Goal: Task Accomplishment & Management: Manage account settings

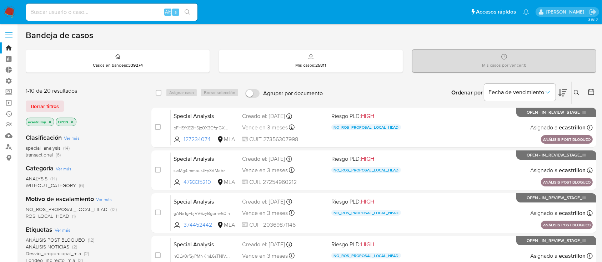
click at [578, 90] on icon at bounding box center [576, 93] width 6 height 6
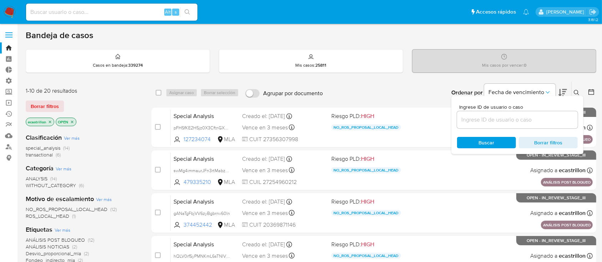
click at [547, 116] on input at bounding box center [517, 119] width 121 height 9
type input "1065472974"
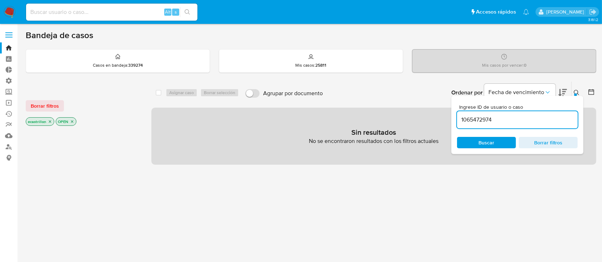
click at [577, 92] on icon at bounding box center [576, 93] width 6 height 6
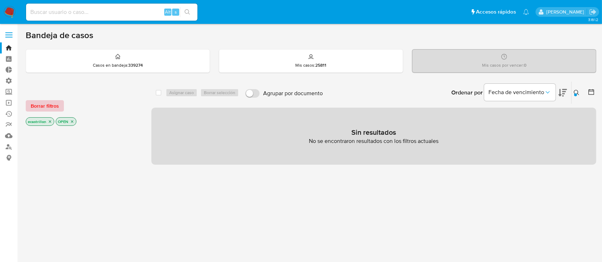
click at [43, 105] on span "Borrar filtros" at bounding box center [45, 106] width 28 height 10
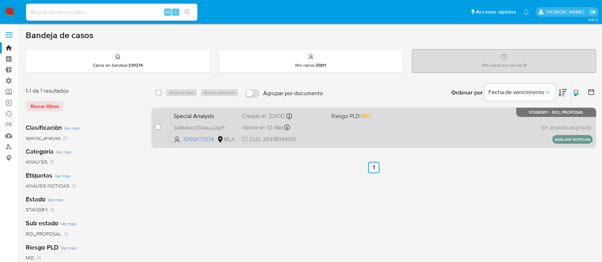
click at [359, 128] on div "Special Analysis 3s0BidbXyOTAsSyLJ2gXFUTu 1065472974 MLA Riesgo PLD: MID Creado…" at bounding box center [382, 128] width 422 height 36
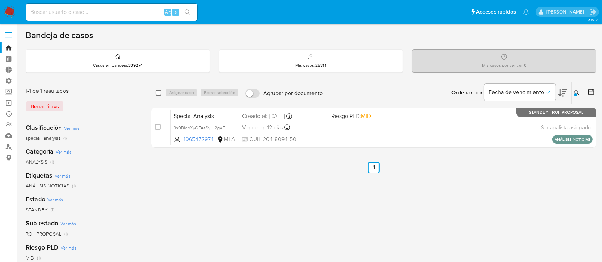
click at [158, 93] on input "checkbox" at bounding box center [159, 93] width 6 height 6
checkbox input "true"
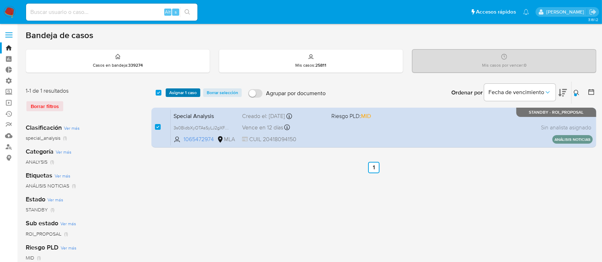
click at [177, 91] on span "Asignar 1 caso" at bounding box center [182, 92] width 27 height 7
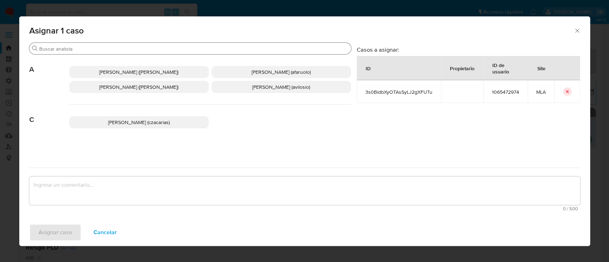
click at [166, 45] on div "Buscar" at bounding box center [190, 48] width 322 height 11
click at [166, 46] on input "Buscar" at bounding box center [193, 49] width 309 height 6
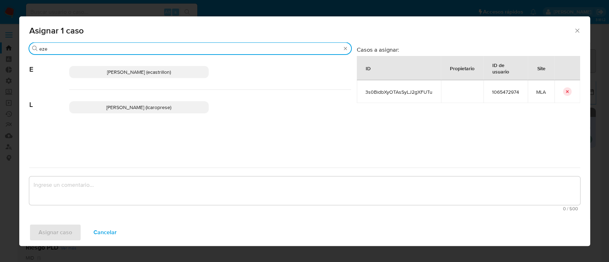
type input "eze"
click at [154, 72] on span "Ezequiel Gonzalo Castrillon (ecastrillon)" at bounding box center [139, 72] width 64 height 7
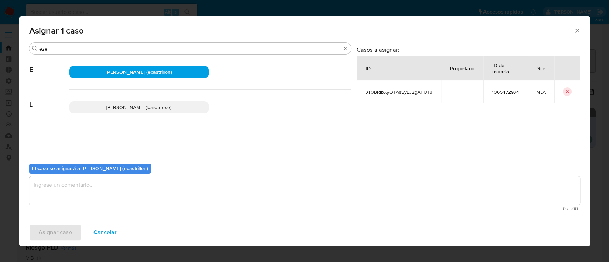
click at [146, 191] on textarea "assign-modal" at bounding box center [304, 191] width 551 height 29
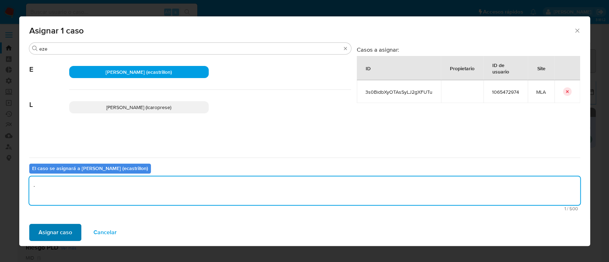
type textarea "."
click at [47, 232] on span "Asignar caso" at bounding box center [56, 233] width 34 height 16
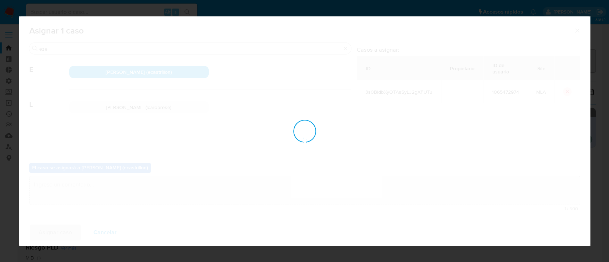
checkbox input "false"
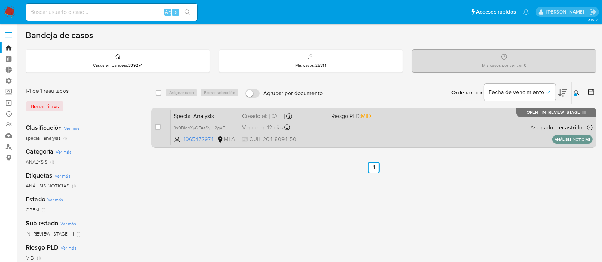
click at [499, 127] on div "Special Analysis 3s0BidbXyOTAsSyLJ2gXFUTu 1065472974 MLA Riesgo PLD: MID Creado…" at bounding box center [382, 128] width 422 height 36
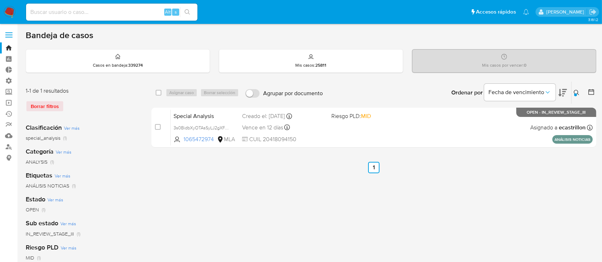
click at [578, 91] on icon at bounding box center [576, 93] width 6 height 6
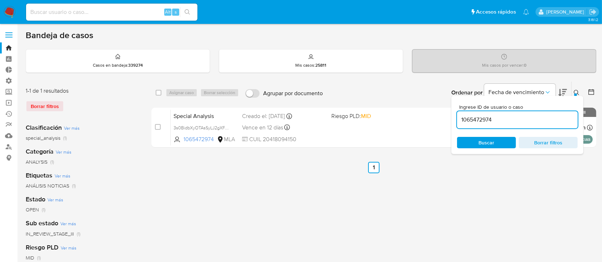
click at [537, 117] on input "1065472974" at bounding box center [517, 119] width 121 height 9
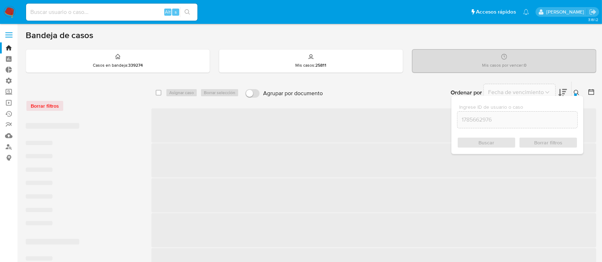
click at [578, 96] on div "Ingrese ID de usuario o caso 1785662976 Buscar Borrar filtros" at bounding box center [517, 125] width 132 height 58
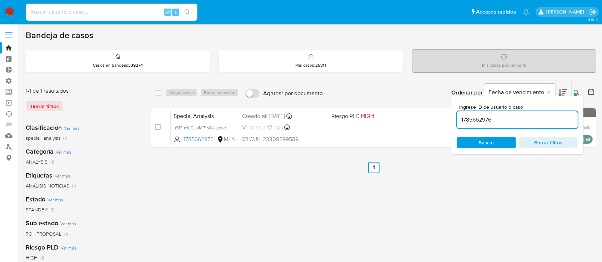
click at [578, 91] on icon at bounding box center [576, 93] width 6 height 6
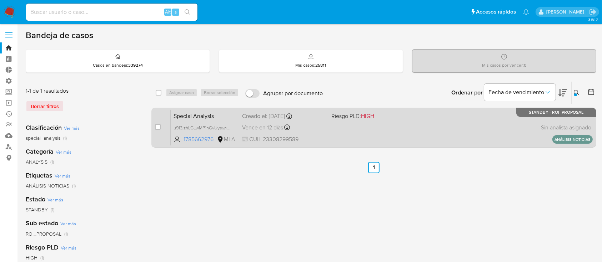
click at [515, 116] on div "Special Analysis u913jzhLGLwMP1hGvUyeynkH 1785662976 MLA Riesgo PLD: HIGH Cread…" at bounding box center [382, 128] width 422 height 36
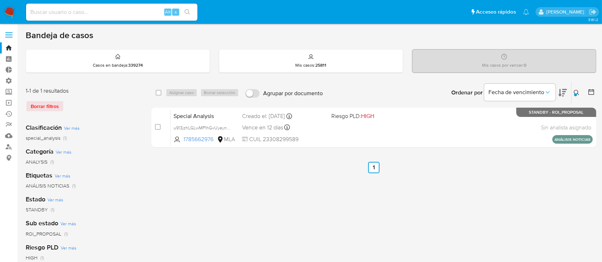
click at [574, 97] on div "Ingrese ID de usuario o caso 1785662976 Buscar Borrar filtros" at bounding box center [577, 93] width 12 height 22
click at [574, 94] on div at bounding box center [575, 94] width 3 height 3
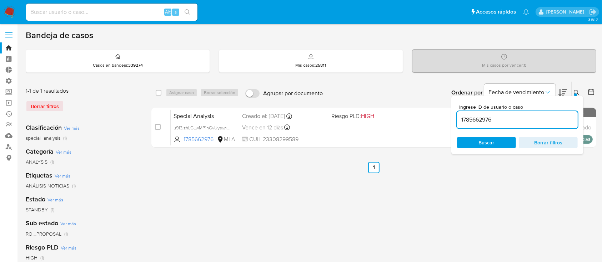
click at [548, 113] on div "1785662976" at bounding box center [517, 119] width 121 height 17
click at [546, 116] on input "1785662976" at bounding box center [517, 119] width 121 height 9
paste input "8208290"
click at [574, 91] on icon at bounding box center [575, 92] width 5 height 5
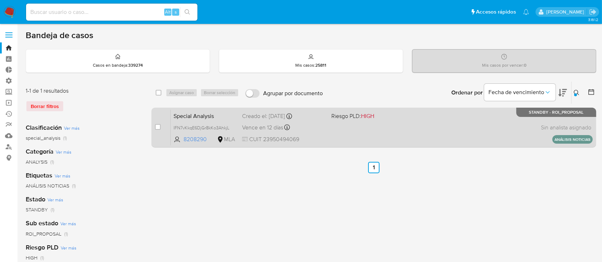
click at [511, 116] on div "Special Analysis IFN7vKkqE6DjGr8kKo3AhkjL 8208290 MLA Riesgo PLD: HIGH Creado e…" at bounding box center [382, 128] width 422 height 36
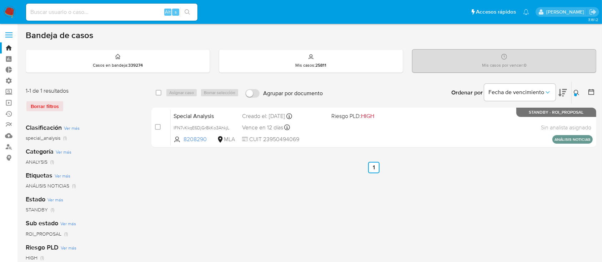
click at [578, 92] on icon at bounding box center [576, 93] width 6 height 6
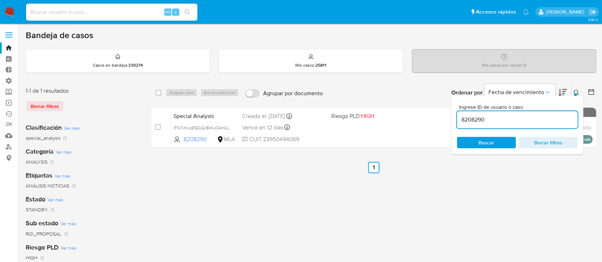
click at [518, 120] on input "8208290" at bounding box center [517, 119] width 121 height 9
type input "228108126"
click at [577, 88] on button at bounding box center [577, 92] width 12 height 9
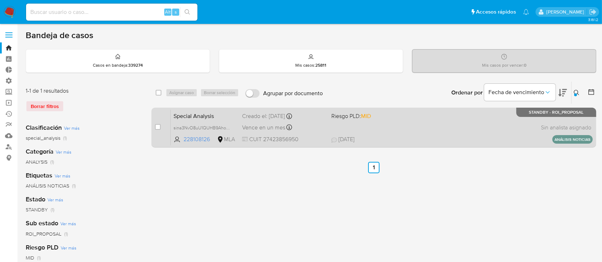
click at [505, 128] on div "Special Analysis sina3NvO8uU1QUHB9AhozanV 228108126 MLA Riesgo PLD: MID Creado …" at bounding box center [382, 128] width 422 height 36
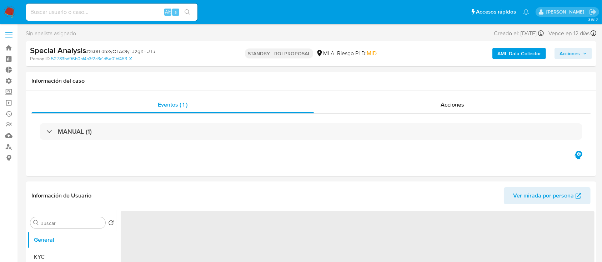
select select "10"
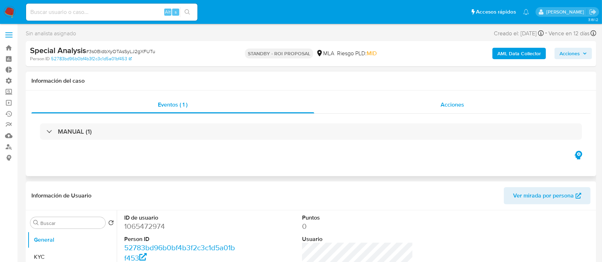
click at [428, 103] on div "Acciones" at bounding box center [452, 104] width 277 height 17
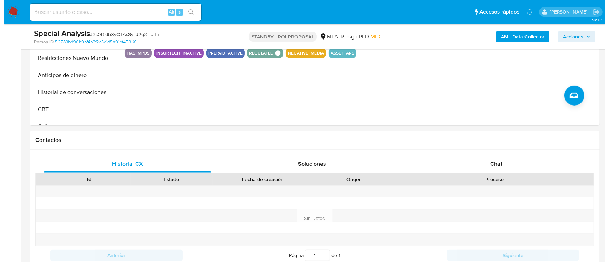
scroll to position [171, 0]
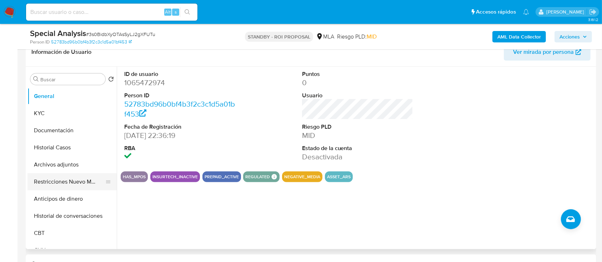
click at [48, 182] on button "Restricciones Nuevo Mundo" at bounding box center [68, 181] width 83 height 17
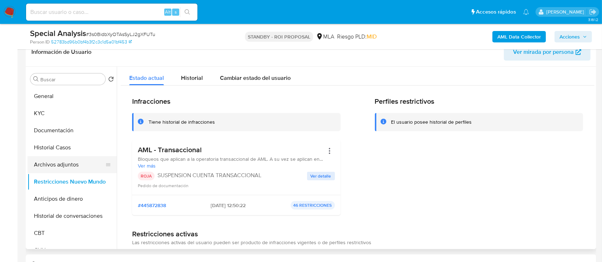
click at [66, 164] on button "Archivos adjuntos" at bounding box center [68, 164] width 83 height 17
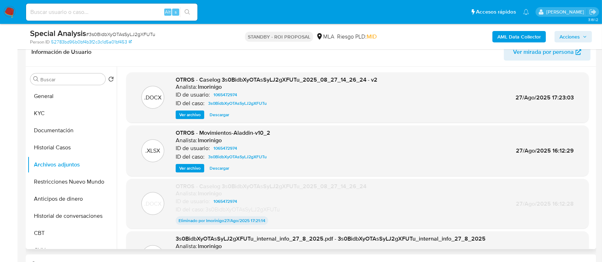
click at [188, 116] on span "Ver archivo" at bounding box center [189, 114] width 21 height 7
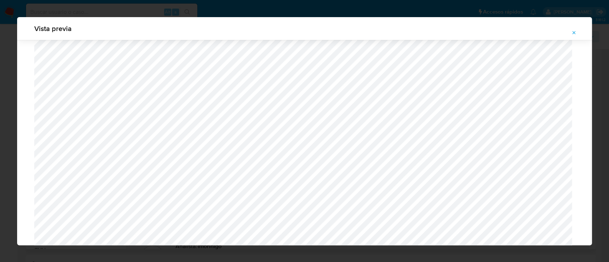
scroll to position [313, 0]
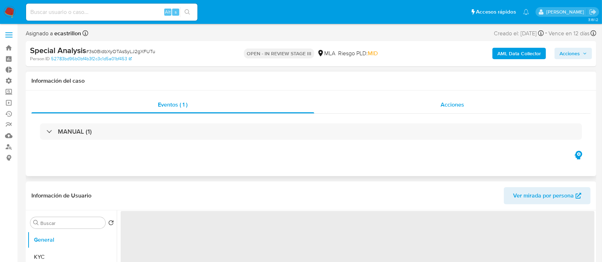
click at [476, 108] on div "Acciones" at bounding box center [452, 104] width 277 height 17
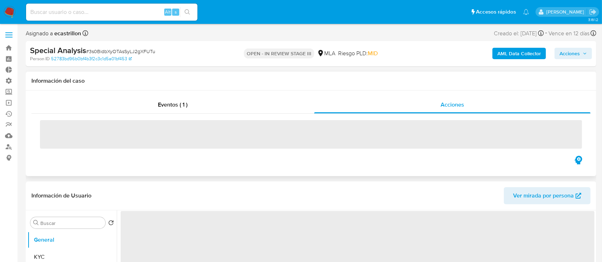
select select "10"
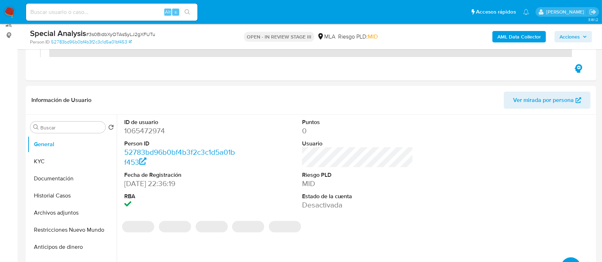
scroll to position [125, 0]
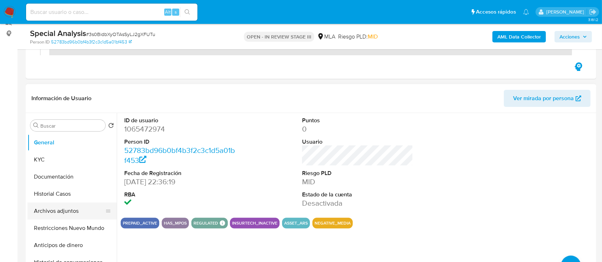
click at [57, 213] on button "Archivos adjuntos" at bounding box center [68, 211] width 83 height 17
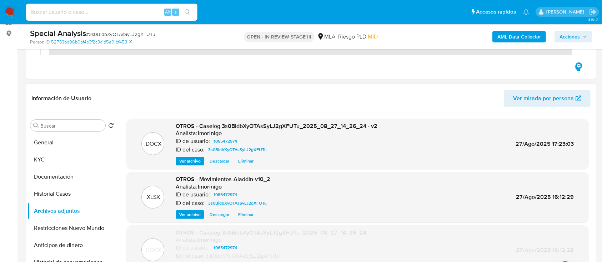
click at [221, 161] on span "Descargar" at bounding box center [219, 161] width 20 height 7
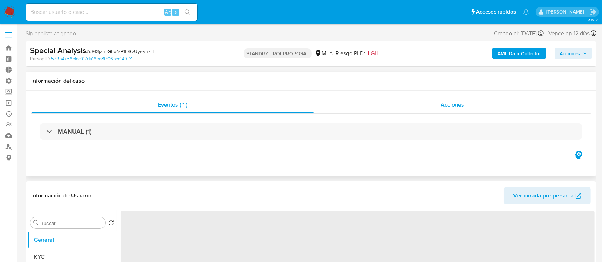
click at [436, 110] on div "Acciones" at bounding box center [452, 104] width 277 height 17
select select "10"
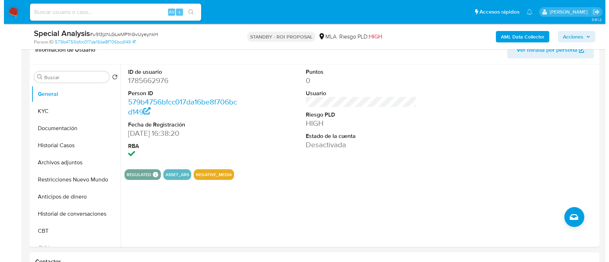
scroll to position [174, 0]
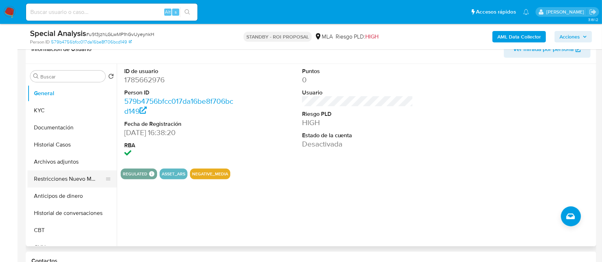
click at [61, 177] on button "Restricciones Nuevo Mundo" at bounding box center [68, 179] width 83 height 17
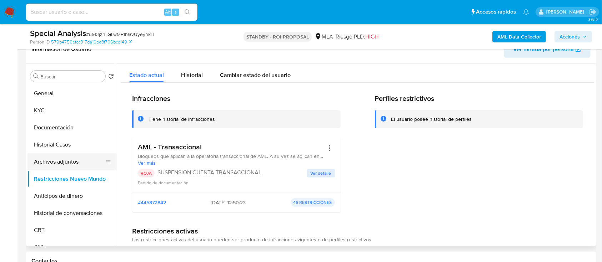
click at [59, 156] on button "Archivos adjuntos" at bounding box center [68, 161] width 83 height 17
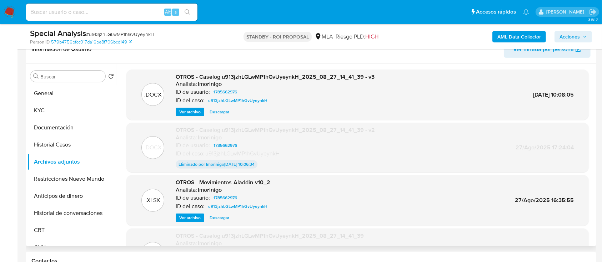
click at [190, 113] on span "Ver archivo" at bounding box center [189, 111] width 21 height 7
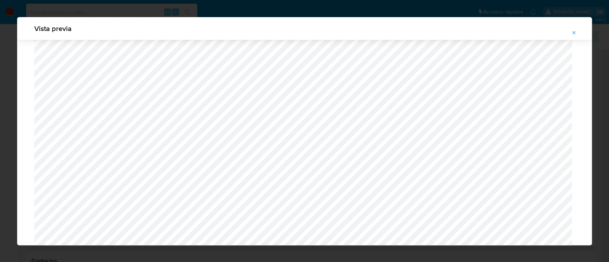
scroll to position [434, 0]
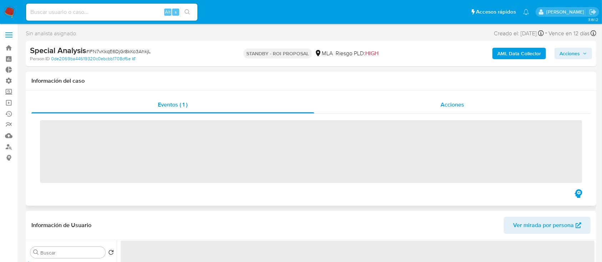
click at [419, 107] on div "Acciones" at bounding box center [452, 104] width 277 height 17
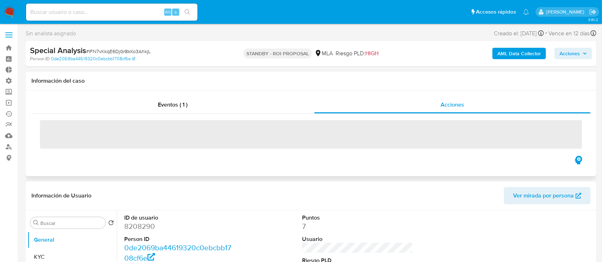
select select "10"
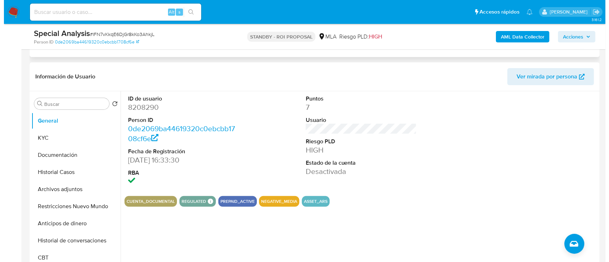
scroll to position [149, 0]
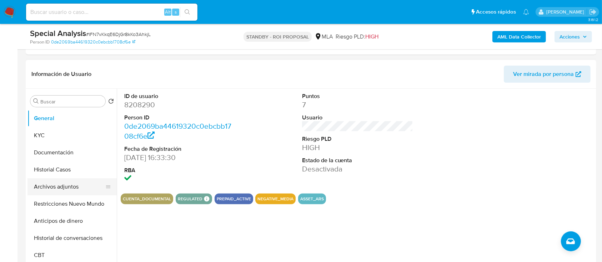
click at [60, 181] on button "Archivos adjuntos" at bounding box center [68, 186] width 83 height 17
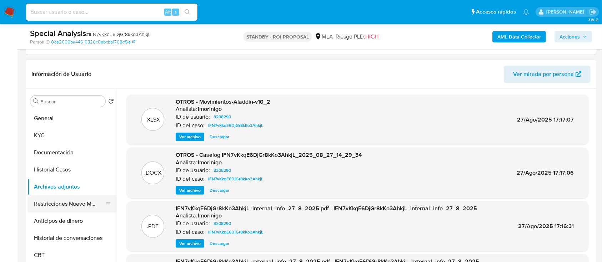
click at [42, 206] on button "Restricciones Nuevo Mundo" at bounding box center [68, 204] width 83 height 17
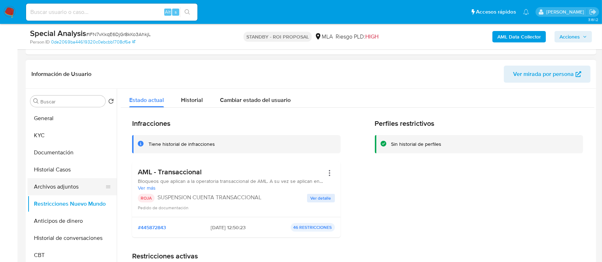
click at [88, 186] on button "Archivos adjuntos" at bounding box center [68, 186] width 83 height 17
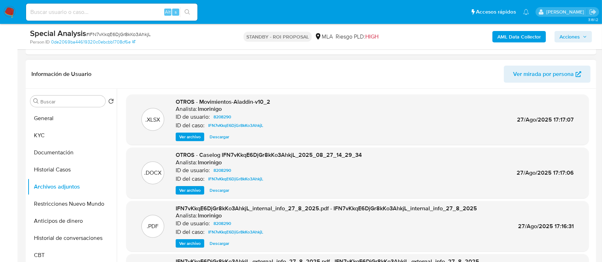
click at [190, 189] on span "Ver archivo" at bounding box center [189, 190] width 21 height 7
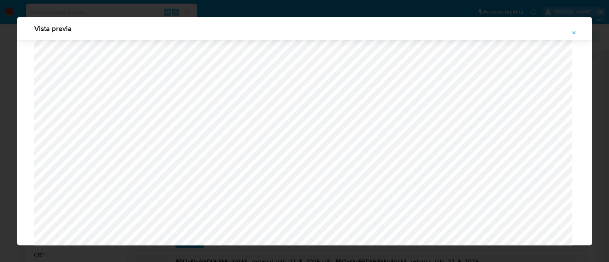
scroll to position [560, 0]
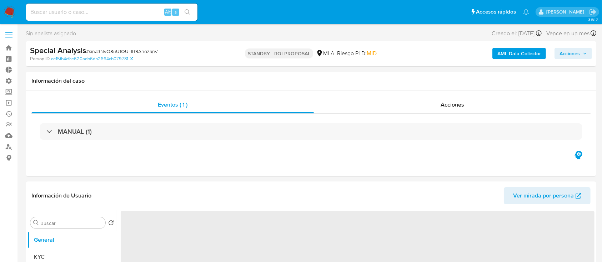
select select "10"
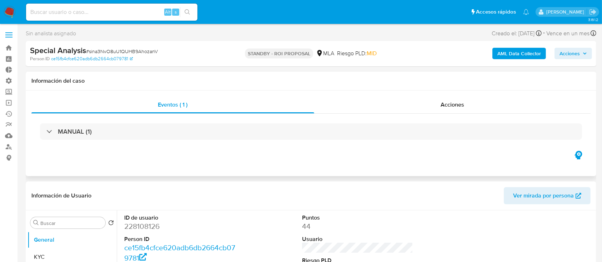
click at [475, 116] on div "MANUAL (1)" at bounding box center [310, 132] width 559 height 36
click at [470, 114] on div "MANUAL (1)" at bounding box center [310, 132] width 559 height 36
click at [466, 108] on div "Acciones" at bounding box center [452, 104] width 277 height 17
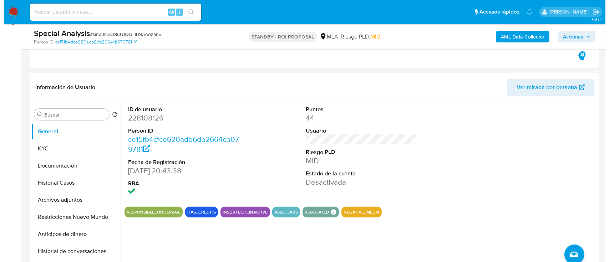
scroll to position [136, 0]
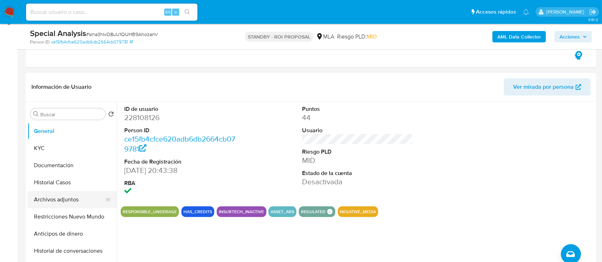
click at [51, 192] on button "Archivos adjuntos" at bounding box center [68, 199] width 83 height 17
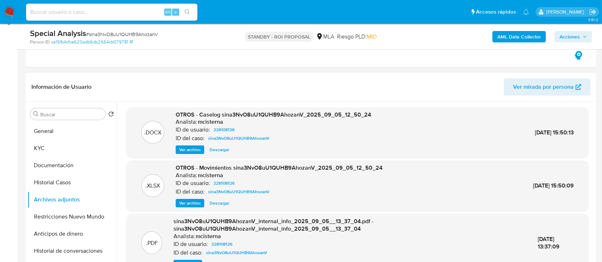
click at [184, 143] on div "OTROS - Caselog sina3NvO8uU1QUHB9AhozanV_2025_09_05_12_50_24 Analista: mcistern…" at bounding box center [273, 133] width 195 height 44
click at [188, 146] on span "Ver archivo" at bounding box center [189, 149] width 21 height 7
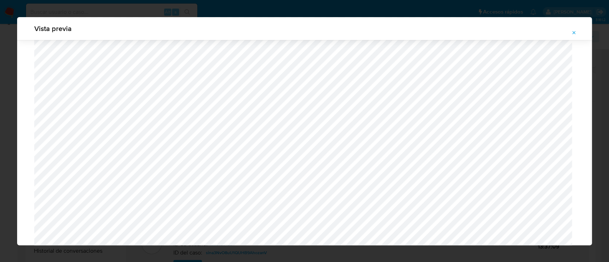
scroll to position [720, 0]
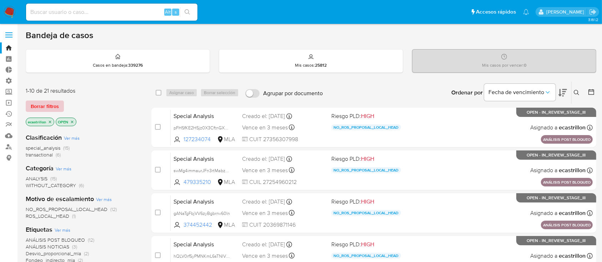
click at [41, 106] on span "Borrar filtros" at bounding box center [45, 106] width 28 height 10
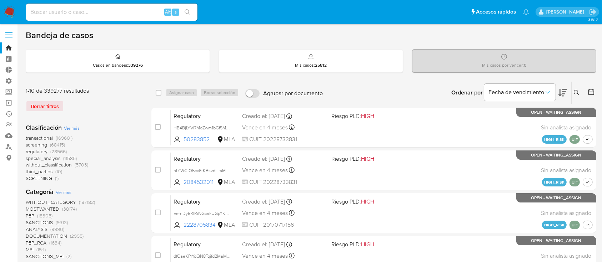
click at [577, 90] on icon at bounding box center [576, 93] width 6 height 6
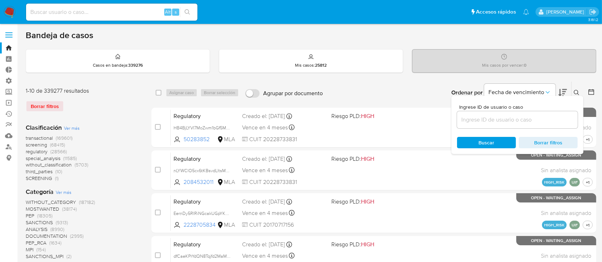
click at [557, 118] on input at bounding box center [517, 119] width 121 height 9
type input "1404229765"
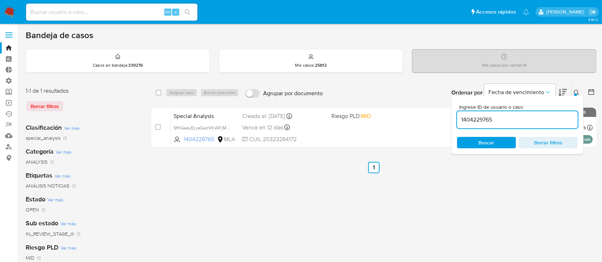
click at [578, 90] on icon at bounding box center [576, 93] width 6 height 6
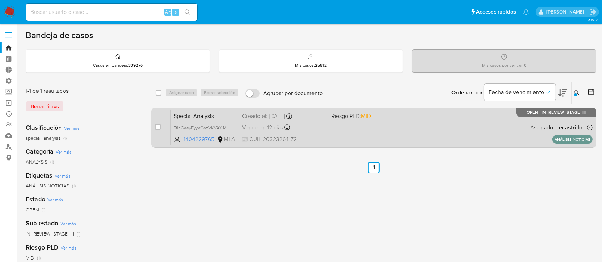
click at [465, 114] on div "Special Analysis 5flhGaeyEyyeGazVKVAYjMd5 1404229765 MLA Riesgo PLD: MID Creado…" at bounding box center [382, 128] width 422 height 36
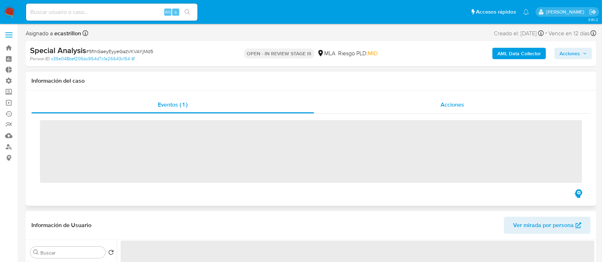
click at [467, 103] on div "Acciones" at bounding box center [452, 104] width 277 height 17
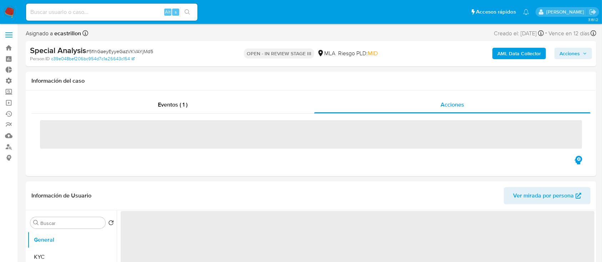
select select "10"
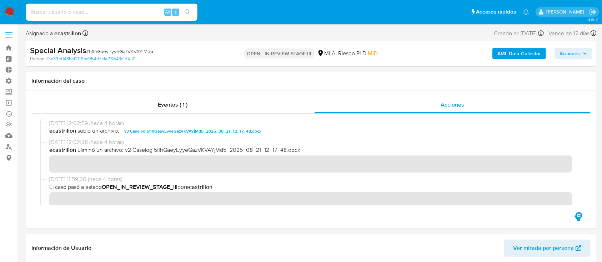
click at [576, 52] on span "Acciones" at bounding box center [569, 53] width 20 height 11
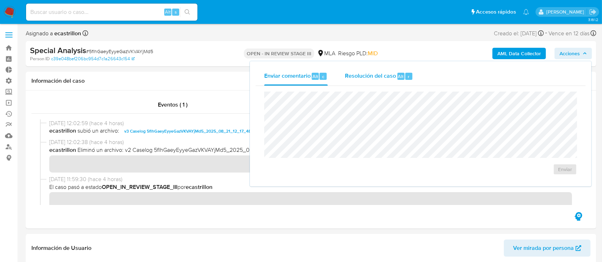
click at [394, 70] on div "Resolución del caso Alt r" at bounding box center [379, 76] width 68 height 19
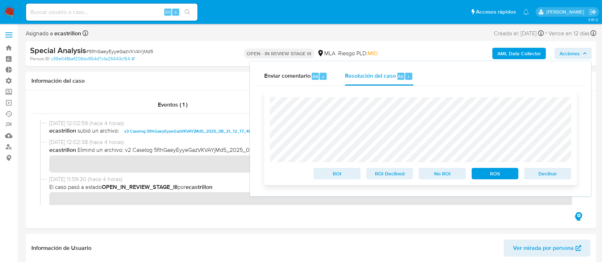
click at [482, 176] on span "ROS" at bounding box center [494, 174] width 37 height 10
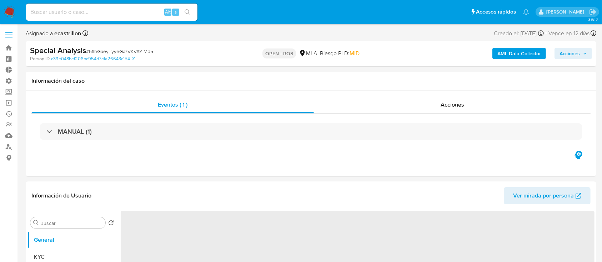
select select "10"
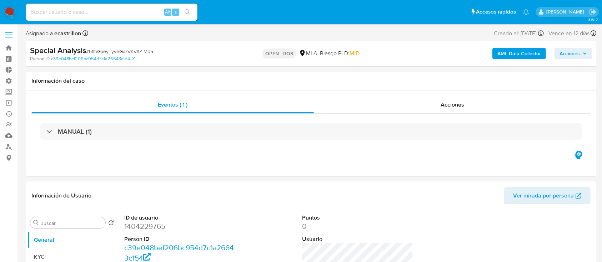
click at [582, 56] on icon "button" at bounding box center [584, 53] width 4 height 4
click at [588, 51] on button "Acciones" at bounding box center [572, 53] width 37 height 11
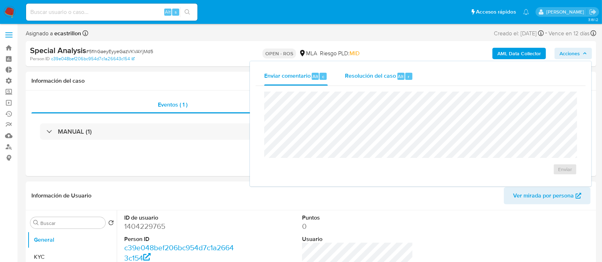
click at [369, 68] on div "Resolución del caso Alt r" at bounding box center [379, 76] width 68 height 19
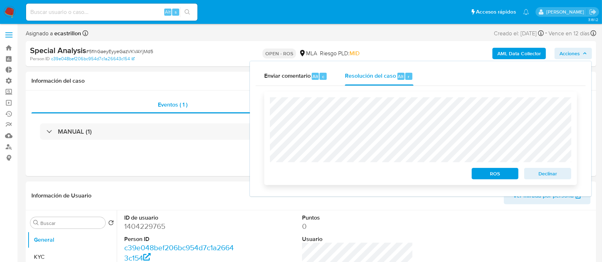
click at [486, 174] on span "ROS" at bounding box center [494, 174] width 37 height 10
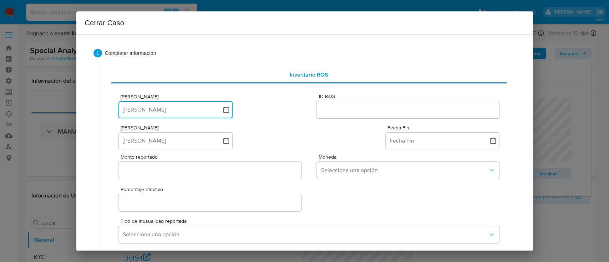
click at [169, 107] on button "[PERSON_NAME]" at bounding box center [175, 109] width 114 height 17
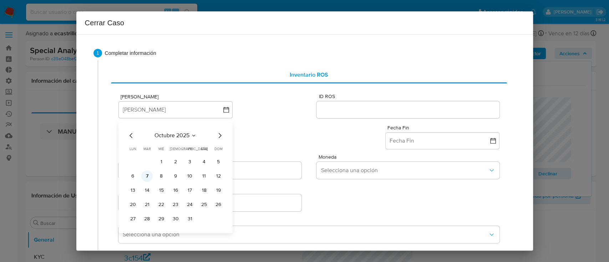
click at [149, 174] on button "7" at bounding box center [146, 176] width 11 height 11
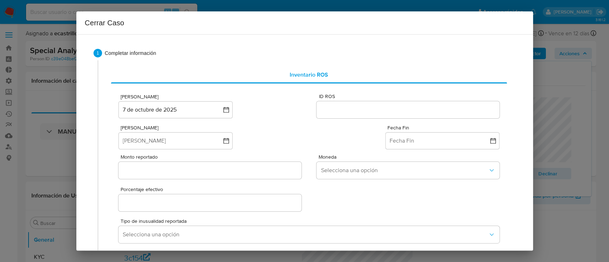
click at [317, 112] on input "ID ROS" at bounding box center [408, 109] width 183 height 9
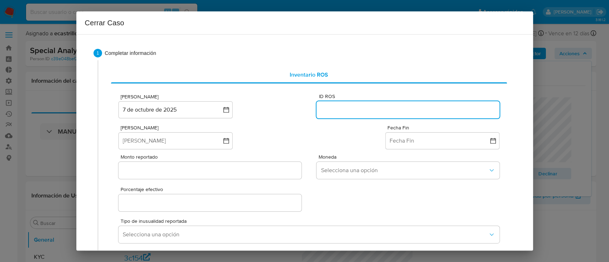
paste input "645961394"
type input "645961394"
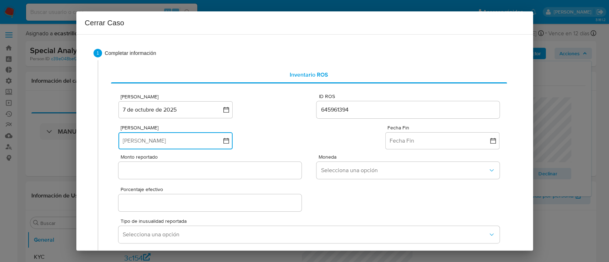
click at [224, 145] on button "Fecha Inicio" at bounding box center [175, 140] width 114 height 17
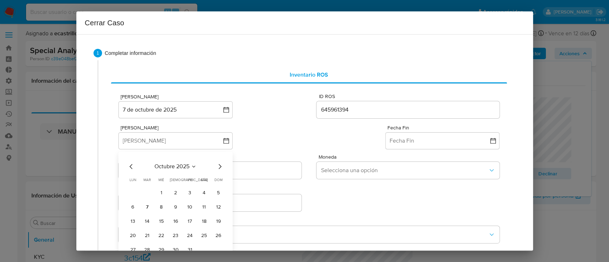
click at [169, 166] on span "octubre 2025" at bounding box center [172, 166] width 35 height 7
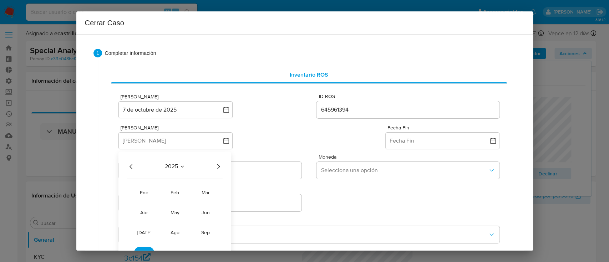
click at [131, 166] on icon "Año anterior" at bounding box center [131, 166] width 3 height 5
click at [177, 228] on button "ago" at bounding box center [175, 232] width 20 height 11
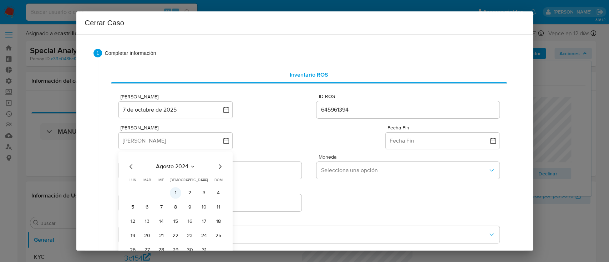
click at [173, 194] on button "1" at bounding box center [175, 192] width 11 height 11
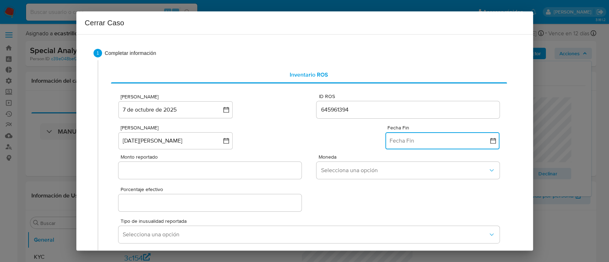
click at [400, 136] on button "Fecha Fin" at bounding box center [442, 140] width 114 height 17
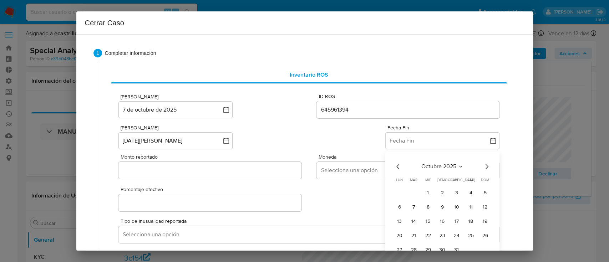
click at [394, 166] on icon "Mes anterior" at bounding box center [398, 166] width 9 height 9
click at [442, 210] on tr "7 8 9 10 11 12 13" at bounding box center [442, 207] width 97 height 11
click at [437, 205] on button "10" at bounding box center [442, 207] width 11 height 11
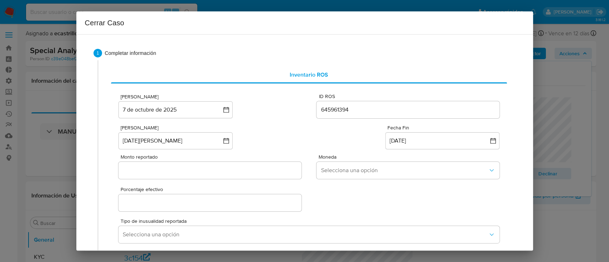
click at [207, 170] on input "Monto reportado" at bounding box center [209, 170] width 183 height 9
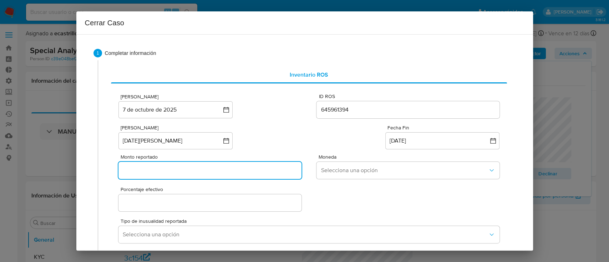
paste input "19686604"
type input "19686604"
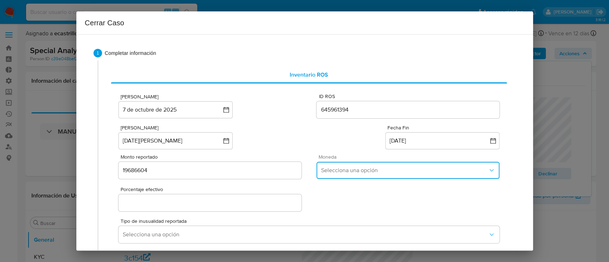
click at [335, 167] on span "Selecciona una opción" at bounding box center [404, 170] width 167 height 7
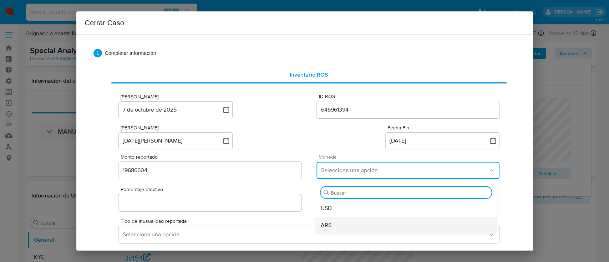
click at [343, 222] on div "ARS" at bounding box center [406, 225] width 171 height 17
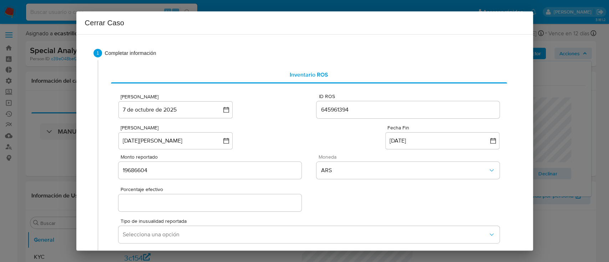
click at [227, 205] on input "Porcentaje efectivo" at bounding box center [209, 202] width 183 height 9
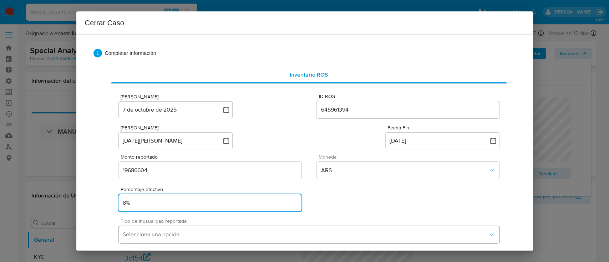
type input "8%"
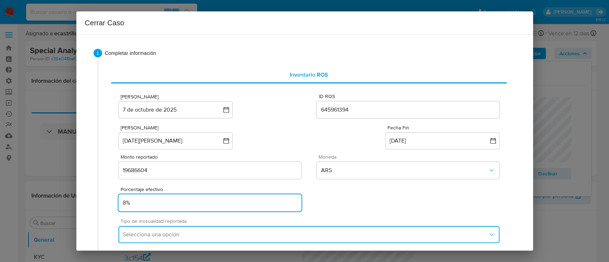
click at [203, 232] on span "Selecciona una opción" at bounding box center [305, 234] width 365 height 7
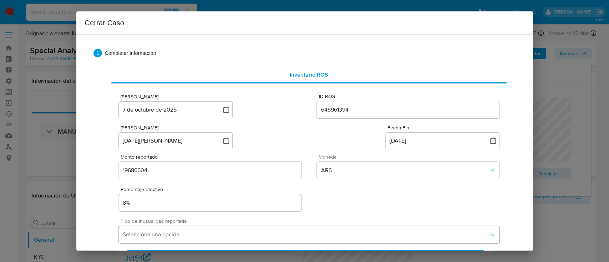
scroll to position [114, 0]
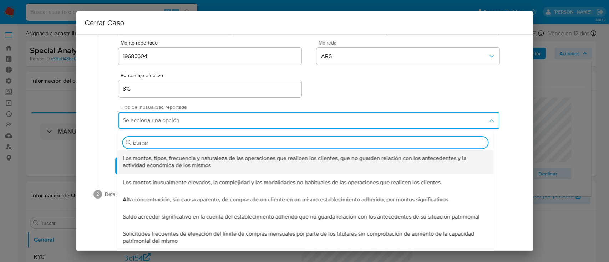
click at [178, 163] on span "Los montos, tipos, frecuencia y naturaleza de las operaciones que realicen los …" at bounding box center [305, 162] width 365 height 14
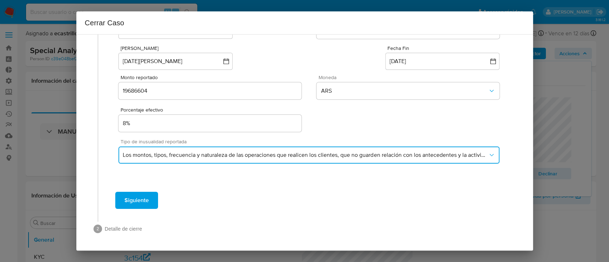
scroll to position [79, 0]
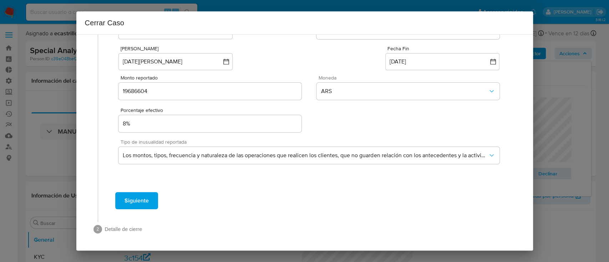
click at [125, 199] on span "Siguiente" at bounding box center [137, 201] width 24 height 16
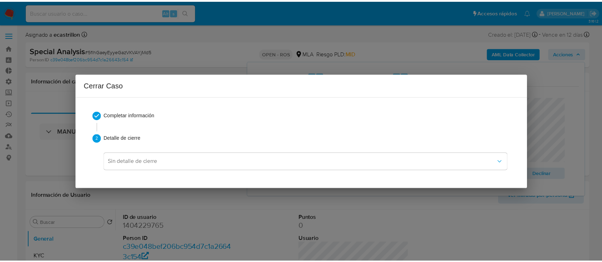
scroll to position [0, 0]
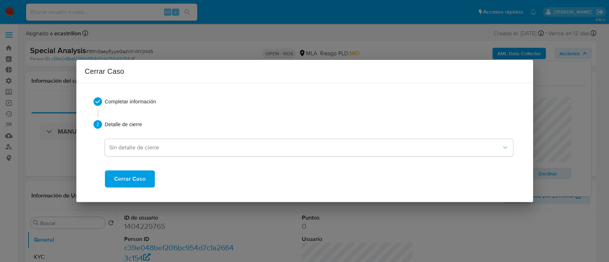
click at [126, 160] on div "Cerrar Caso" at bounding box center [309, 173] width 408 height 29
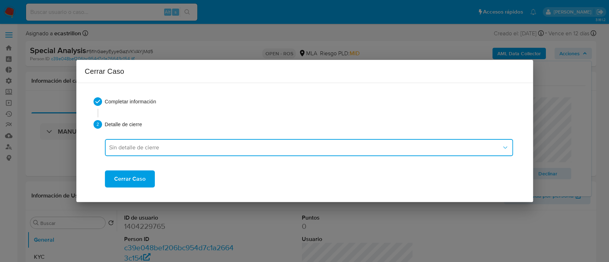
click at [145, 150] on span "Sin detalle de cierre" at bounding box center [305, 147] width 393 height 7
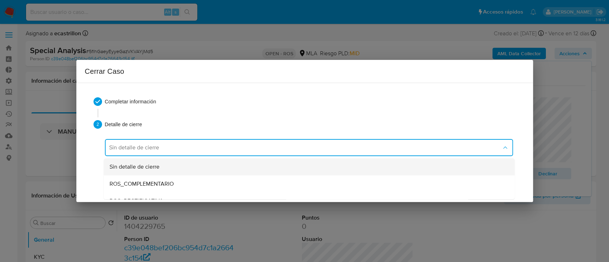
click at [158, 165] on span "Sin detalle de cierre" at bounding box center [134, 166] width 50 height 7
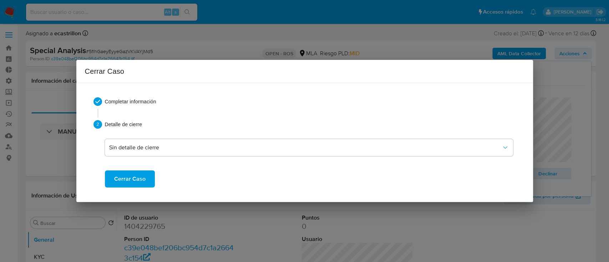
click at [137, 183] on span "Cerrar Caso" at bounding box center [129, 179] width 31 height 16
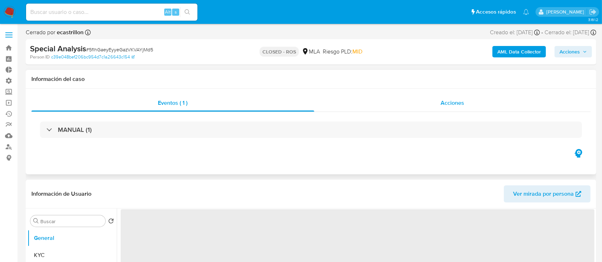
click at [413, 106] on div "Acciones" at bounding box center [452, 103] width 277 height 17
select select "10"
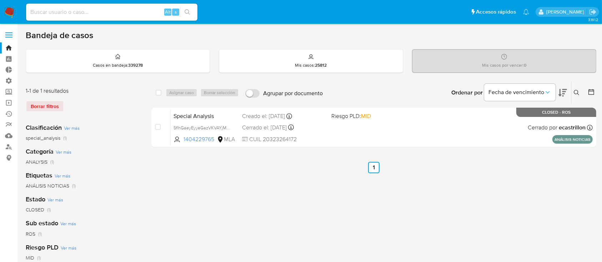
click at [290, 169] on ul "Anterior 1 Siguiente" at bounding box center [373, 167] width 445 height 11
